Goal: Navigation & Orientation: Find specific page/section

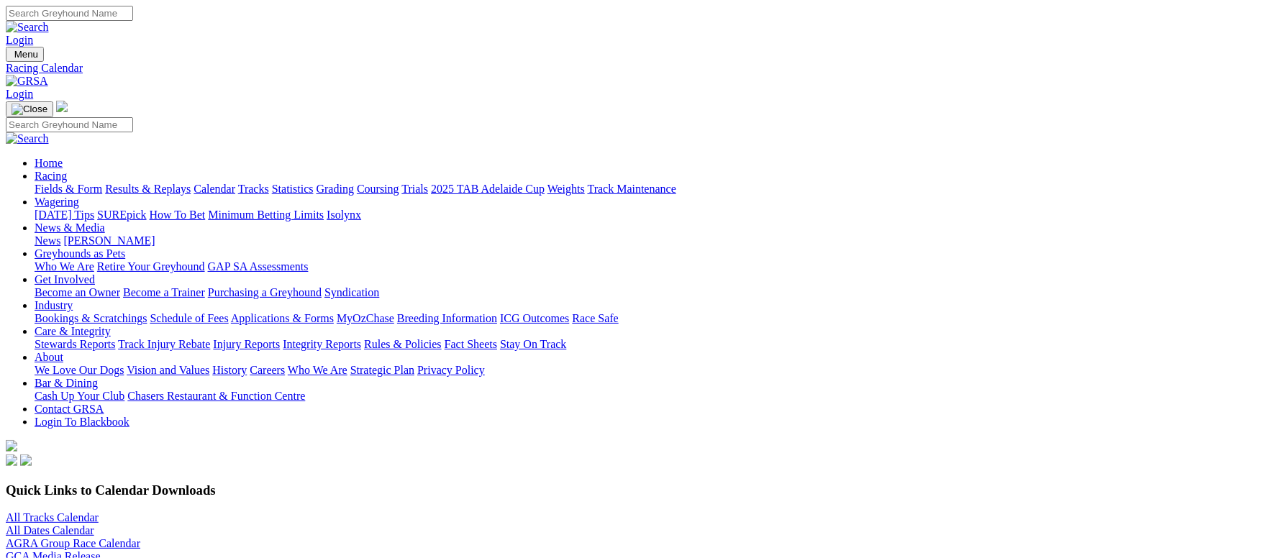
click at [102, 183] on link "Fields & Form" at bounding box center [69, 189] width 68 height 12
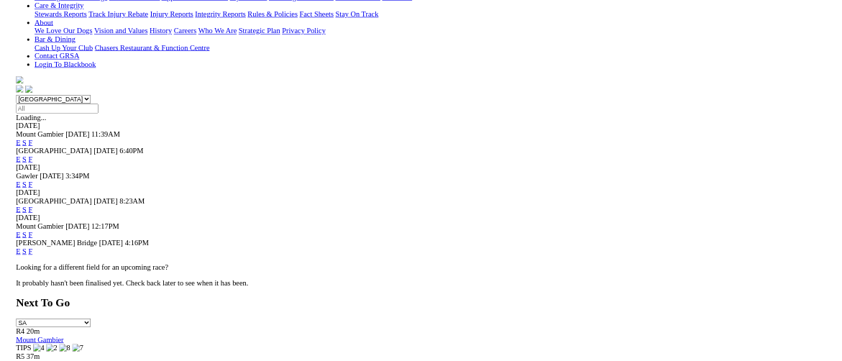
scroll to position [324, 0]
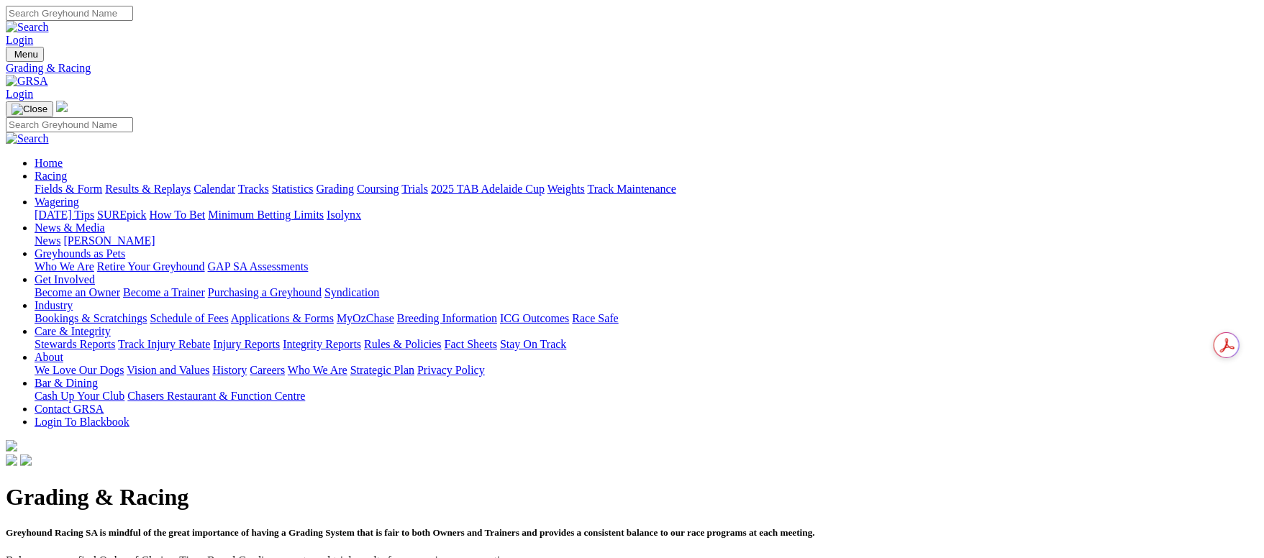
click at [235, 183] on link "Calendar" at bounding box center [215, 189] width 42 height 12
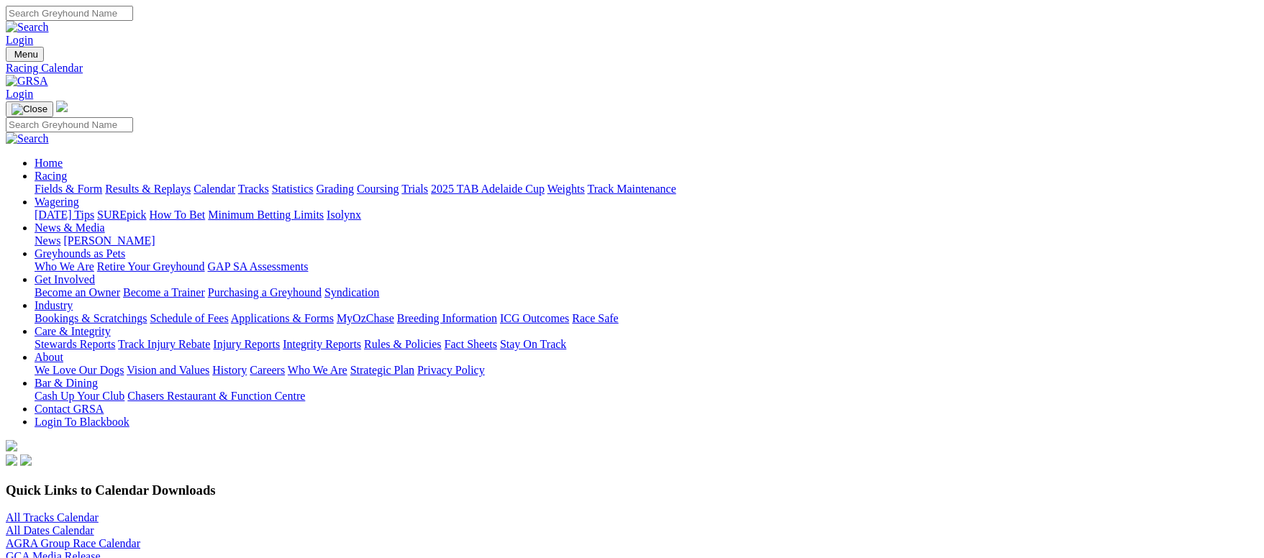
click at [191, 183] on link "Results & Replays" at bounding box center [148, 189] width 86 height 12
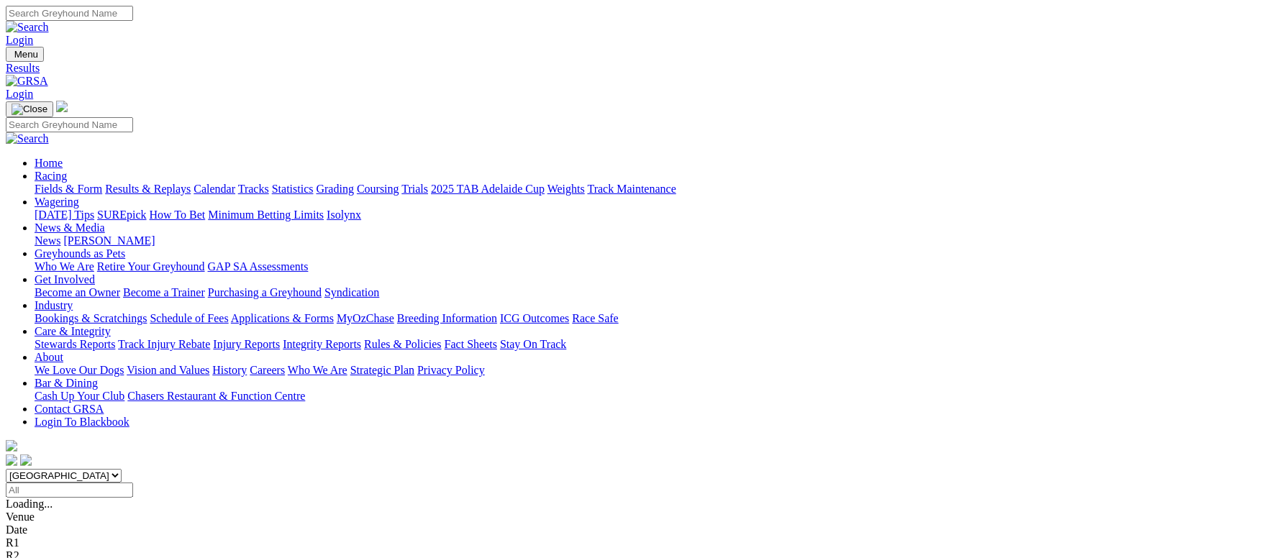
drag, startPoint x: 104, startPoint y: 111, endPoint x: 140, endPoint y: 6, distance: 111.3
click at [102, 183] on link "Fields & Form" at bounding box center [69, 189] width 68 height 12
click at [354, 183] on link "Grading" at bounding box center [335, 189] width 37 height 12
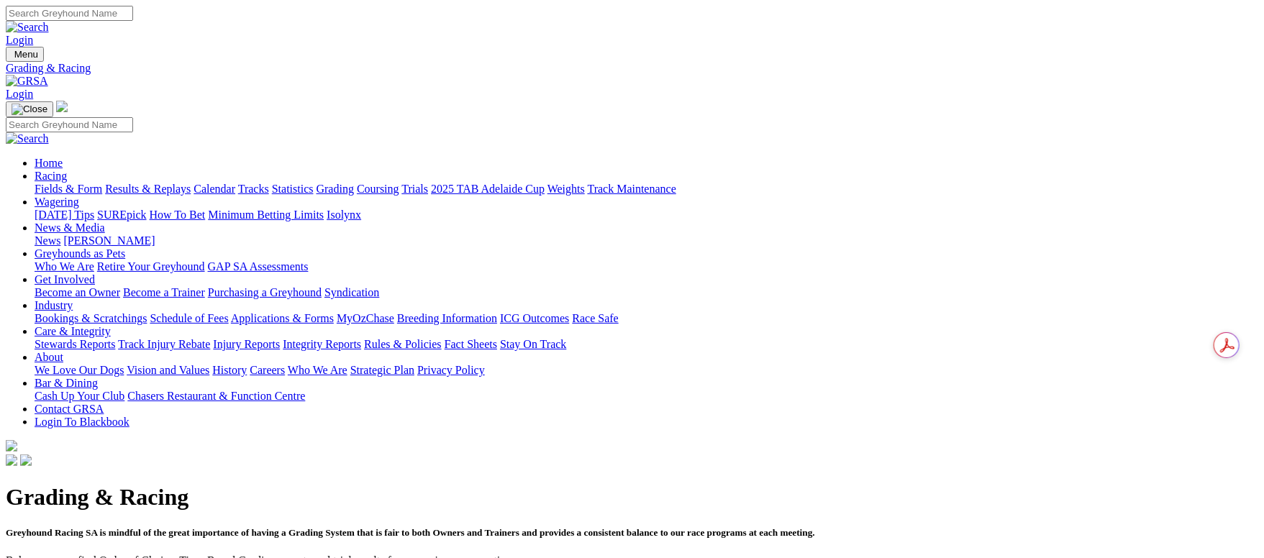
click at [105, 222] on link "News & Media" at bounding box center [70, 228] width 71 height 12
click at [155, 235] on link "[PERSON_NAME]" at bounding box center [108, 241] width 91 height 12
